Goal: Task Accomplishment & Management: Complete application form

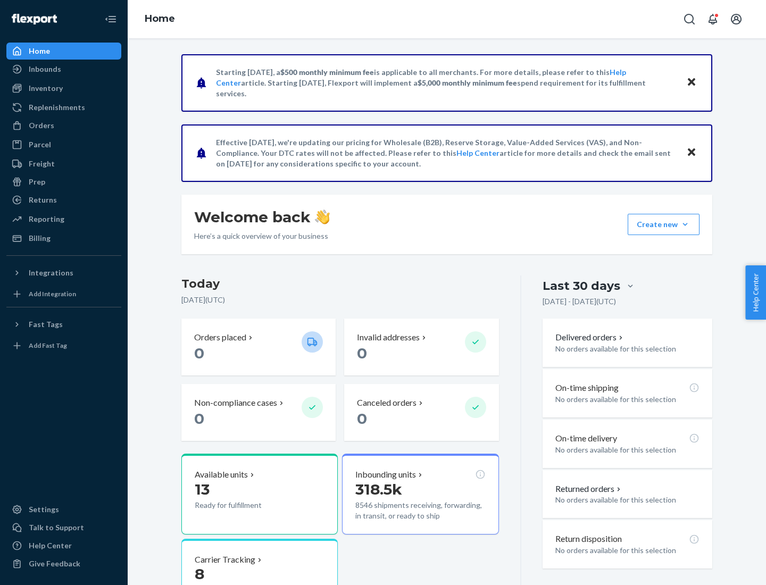
click at [685, 224] on button "Create new Create new inbound Create new order Create new product" at bounding box center [664, 224] width 72 height 21
click at [64, 69] on div "Inbounds" at bounding box center [63, 69] width 113 height 15
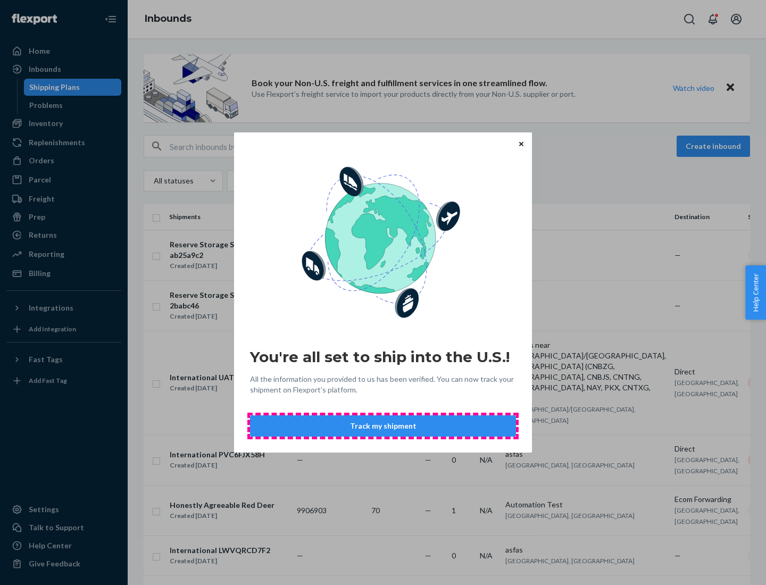
click at [383, 426] on button "Track my shipment" at bounding box center [383, 425] width 266 height 21
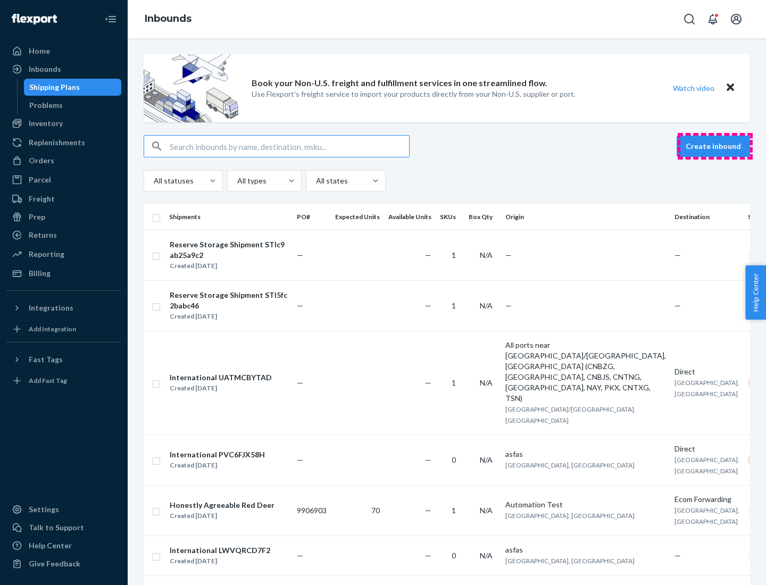
click at [715, 146] on button "Create inbound" at bounding box center [713, 146] width 73 height 21
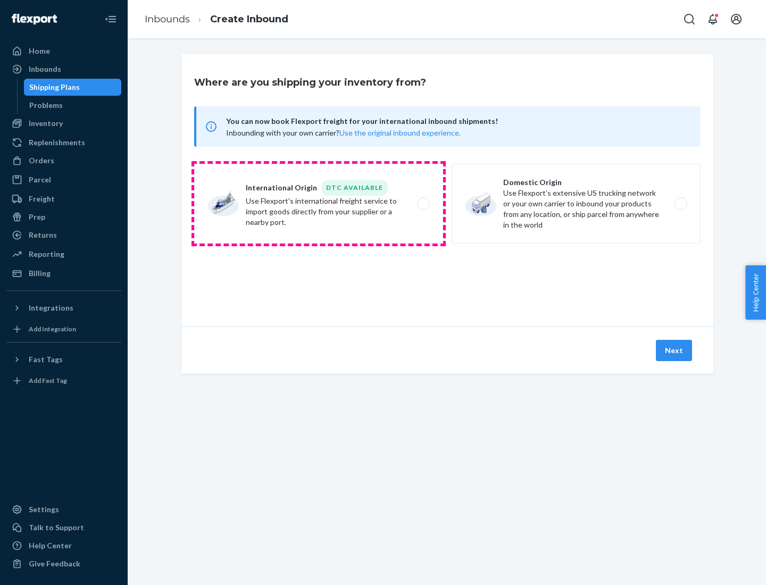
click at [319, 204] on label "International Origin DTC Available Use Flexport's international freight service…" at bounding box center [318, 204] width 249 height 80
click at [423, 204] on input "International Origin DTC Available Use Flexport's international freight service…" at bounding box center [426, 204] width 7 height 7
radio input "true"
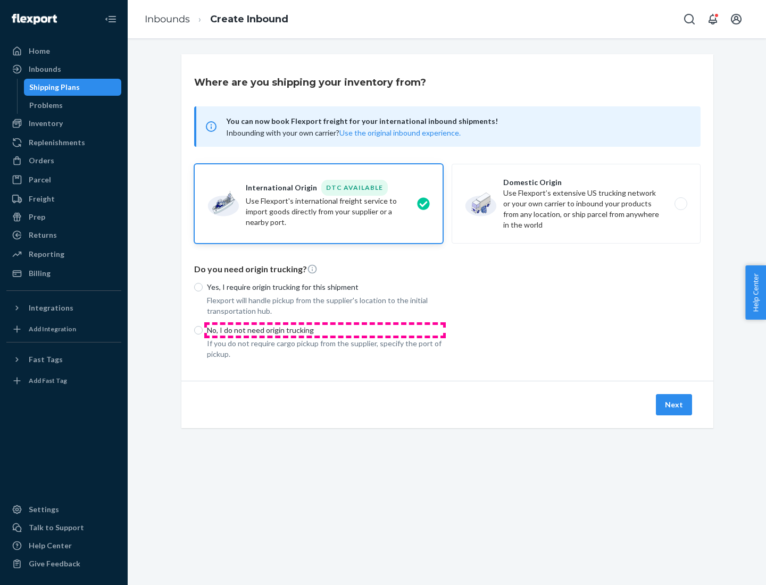
click at [325, 330] on p "No, I do not need origin trucking" at bounding box center [325, 330] width 236 height 11
click at [203, 330] on input "No, I do not need origin trucking" at bounding box center [198, 330] width 9 height 9
radio input "true"
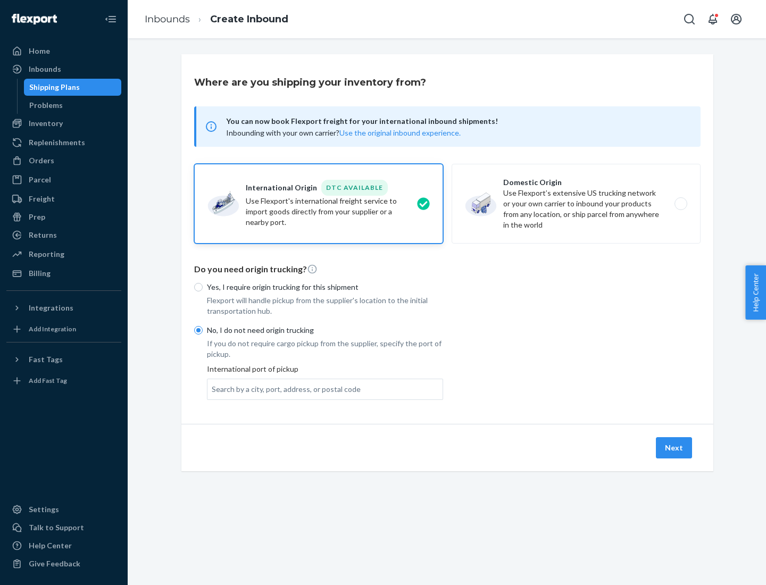
click at [283, 389] on div "Search by a city, port, address, or postal code" at bounding box center [286, 389] width 149 height 11
click at [213, 389] on input "Search by a city, port, address, or postal code" at bounding box center [212, 389] width 1 height 11
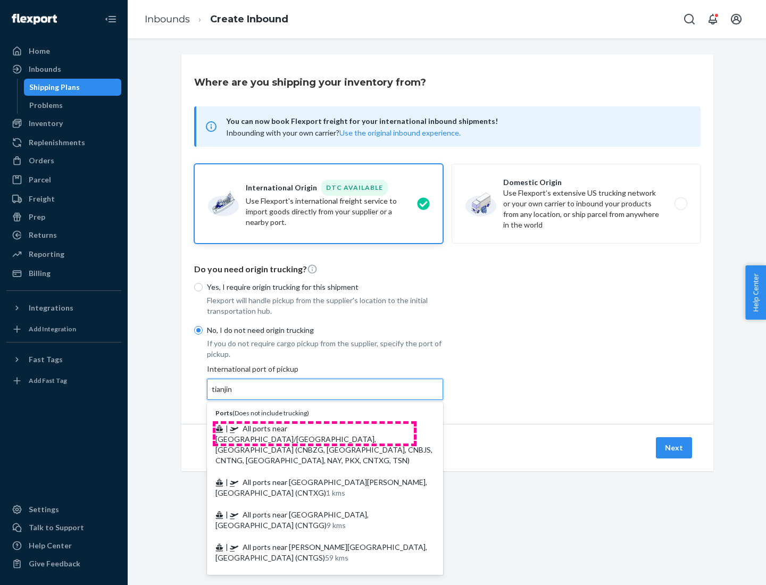
click at [314, 428] on span "| All ports near [GEOGRAPHIC_DATA]/[GEOGRAPHIC_DATA], [GEOGRAPHIC_DATA] (CNBZG,…" at bounding box center [323, 444] width 217 height 41
click at [233, 395] on input "tianjin" at bounding box center [223, 389] width 22 height 11
type input "All ports near [GEOGRAPHIC_DATA]/[GEOGRAPHIC_DATA], [GEOGRAPHIC_DATA] (CNBZG, […"
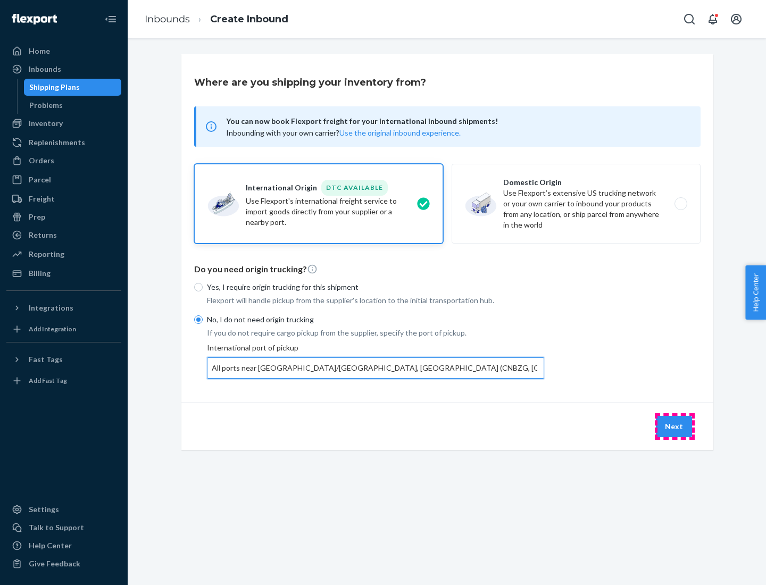
click at [674, 426] on button "Next" at bounding box center [674, 426] width 36 height 21
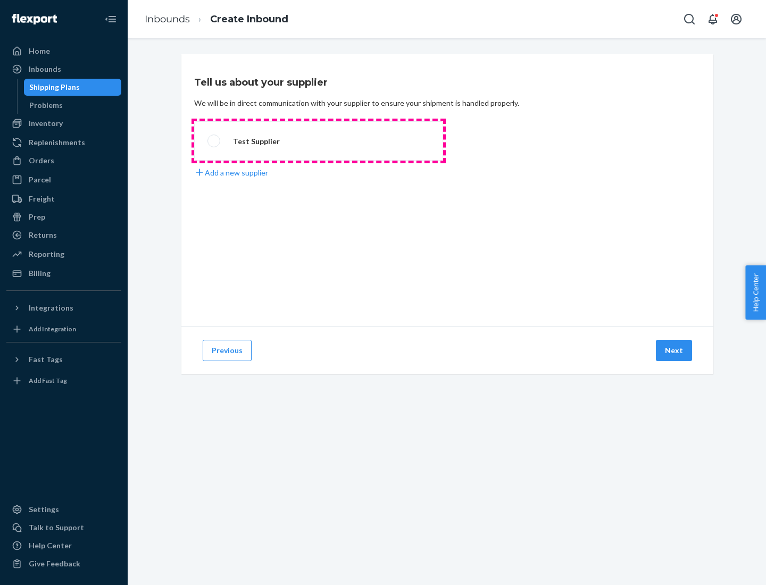
click at [319, 141] on label "Test Supplier" at bounding box center [318, 140] width 249 height 39
click at [214, 141] on input "Test Supplier" at bounding box center [210, 141] width 7 height 7
radio input "true"
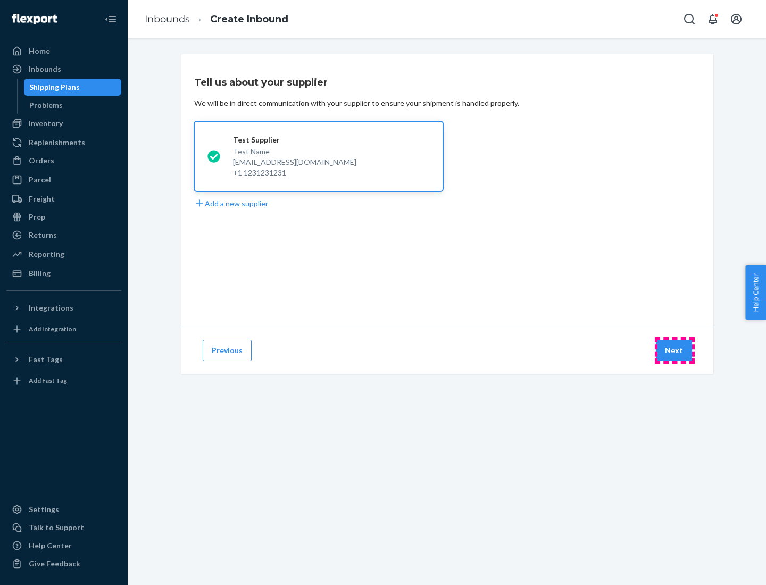
click at [674, 351] on button "Next" at bounding box center [674, 350] width 36 height 21
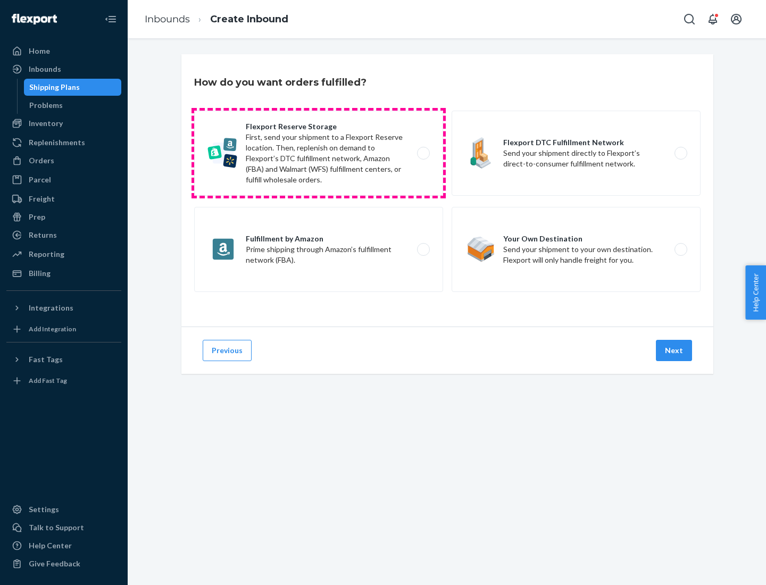
click at [319, 153] on label "Flexport Reserve Storage First, send your shipment to a Flexport Reserve locati…" at bounding box center [318, 153] width 249 height 85
click at [423, 153] on input "Flexport Reserve Storage First, send your shipment to a Flexport Reserve locati…" at bounding box center [426, 153] width 7 height 7
radio input "true"
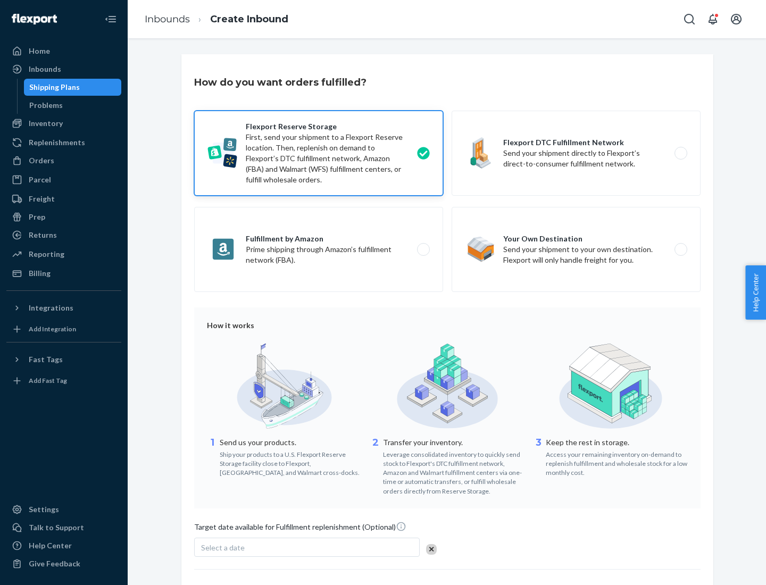
scroll to position [87, 0]
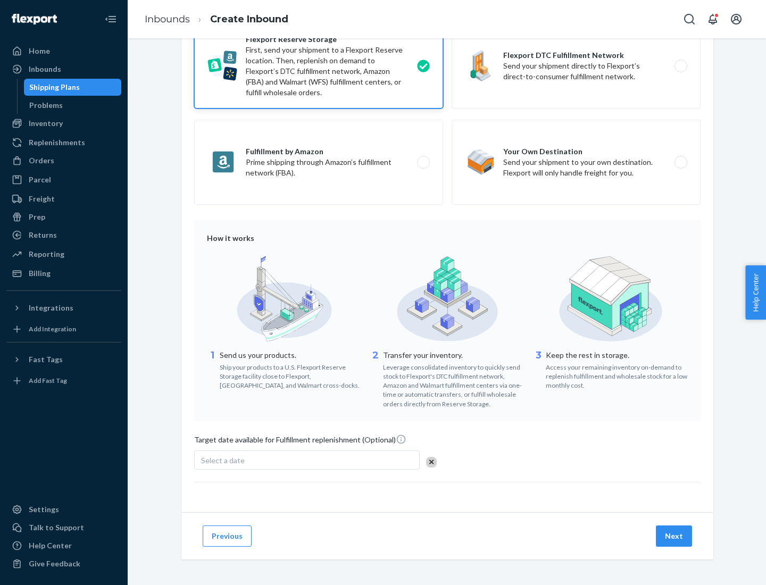
click at [674, 536] on button "Next" at bounding box center [674, 535] width 36 height 21
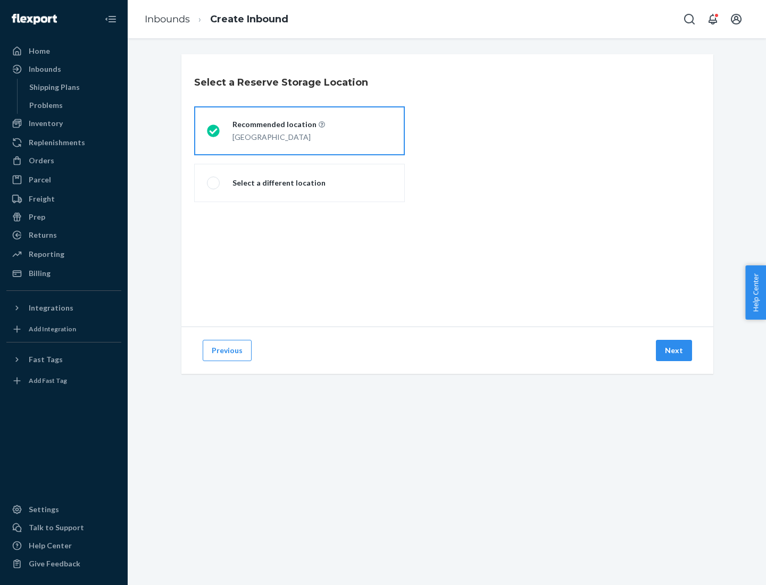
click at [299, 131] on div "[GEOGRAPHIC_DATA]" at bounding box center [278, 136] width 93 height 13
click at [214, 131] on input "Recommended location [GEOGRAPHIC_DATA]" at bounding box center [210, 131] width 7 height 7
click at [674, 351] on button "Next" at bounding box center [674, 350] width 36 height 21
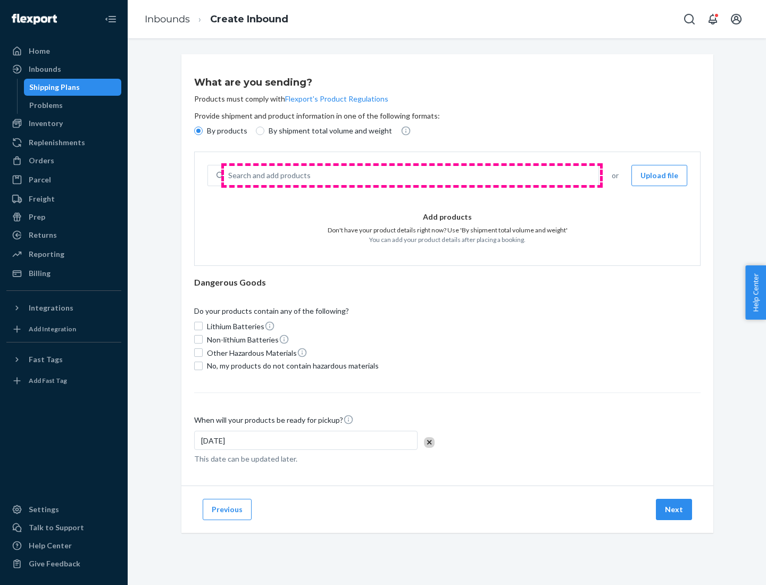
click at [412, 176] on div "Search and add products" at bounding box center [411, 175] width 374 height 19
click at [229, 176] on input "Search and add products" at bounding box center [228, 175] width 1 height 11
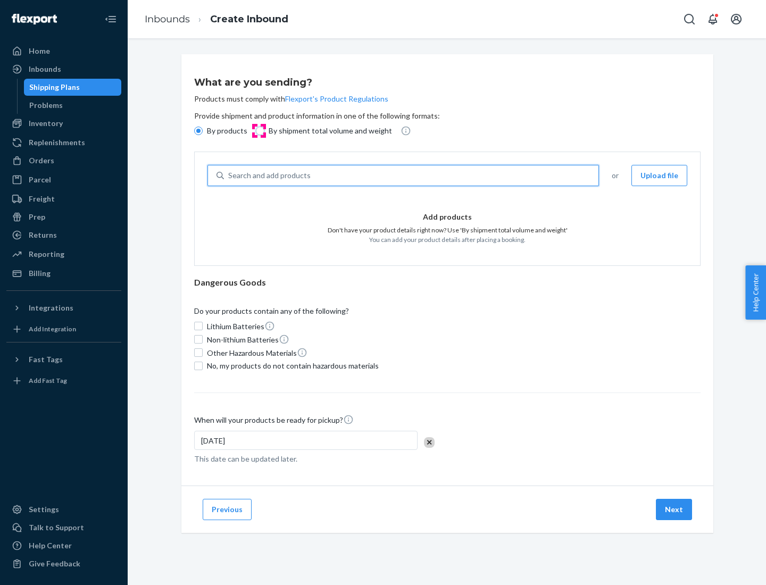
click at [258, 131] on input "By shipment total volume and weight" at bounding box center [260, 131] width 9 height 9
radio input "true"
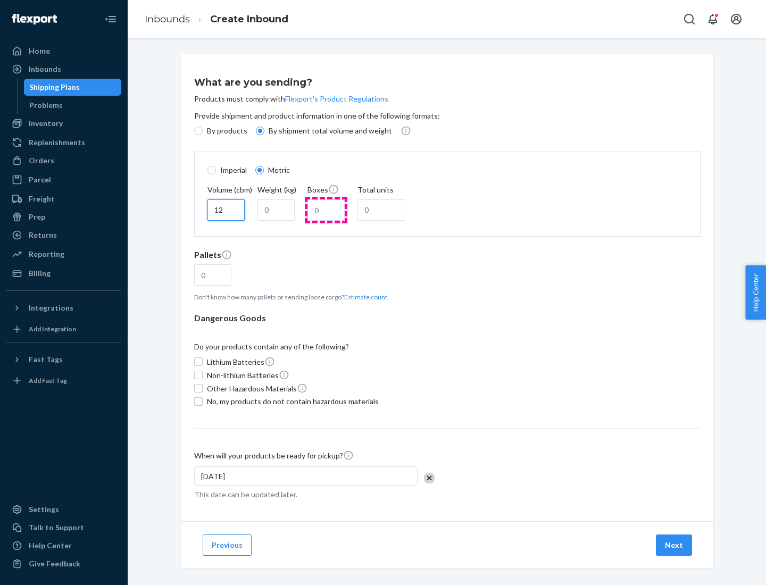
type input "12"
type input "22"
type input "222"
type input "121"
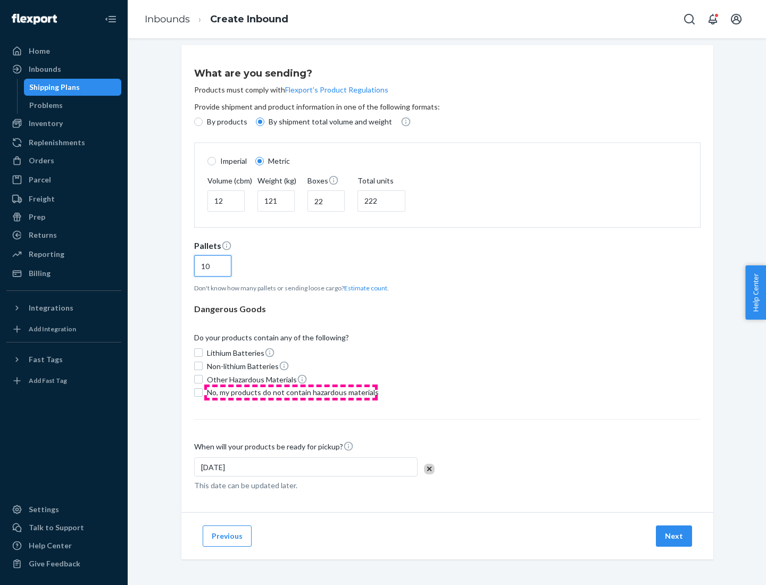
type input "10"
click at [291, 392] on span "No, my products do not contain hazardous materials" at bounding box center [293, 392] width 172 height 11
click at [203, 392] on input "No, my products do not contain hazardous materials" at bounding box center [198, 392] width 9 height 9
checkbox input "true"
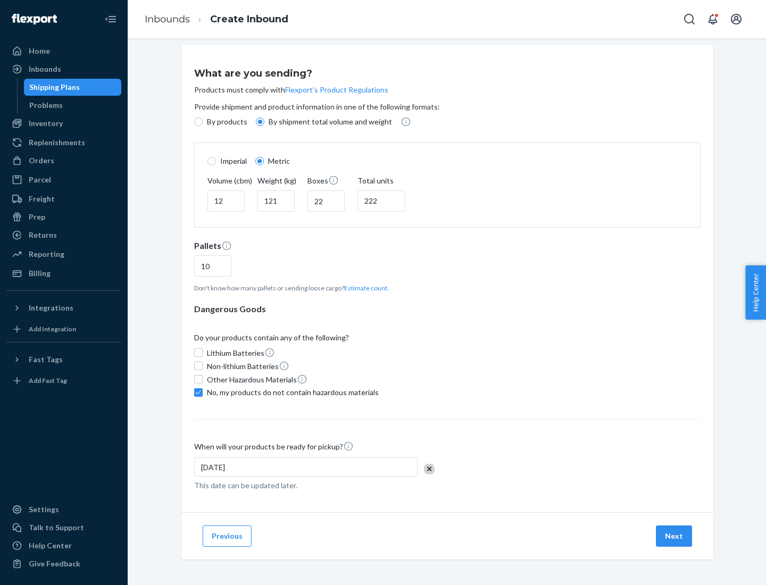
click at [674, 536] on button "Next" at bounding box center [674, 535] width 36 height 21
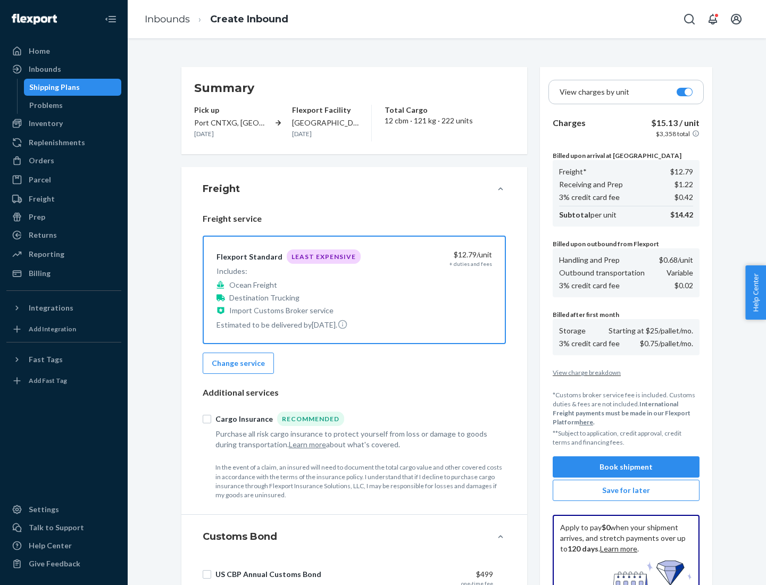
scroll to position [155, 0]
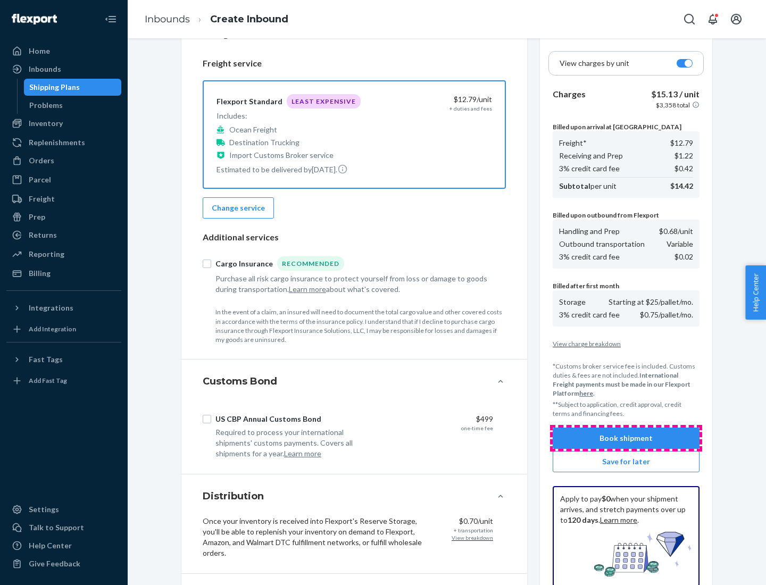
click at [626, 438] on button "Book shipment" at bounding box center [626, 438] width 147 height 21
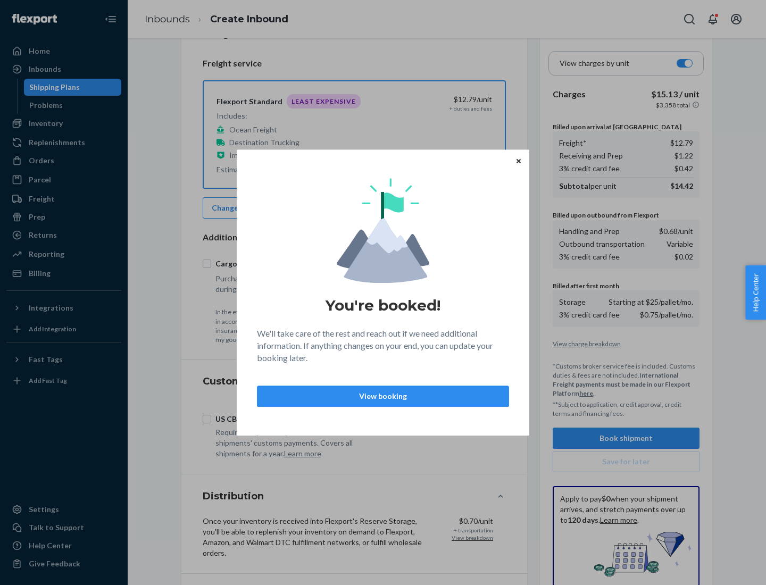
click at [383, 396] on p "View booking" at bounding box center [383, 396] width 234 height 11
